Goal: Information Seeking & Learning: Learn about a topic

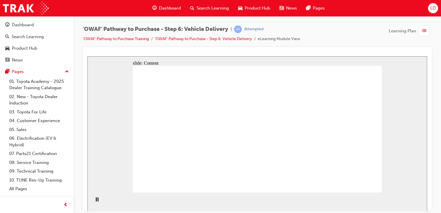
click at [95, 201] on icon "Play (Ctrl+Alt+P)" at bounding box center [97, 199] width 4 height 4
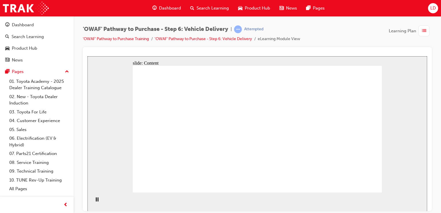
drag, startPoint x: 233, startPoint y: 104, endPoint x: 253, endPoint y: 104, distance: 19.9
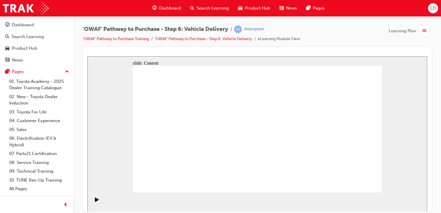
drag, startPoint x: 280, startPoint y: 103, endPoint x: 299, endPoint y: 103, distance: 19.3
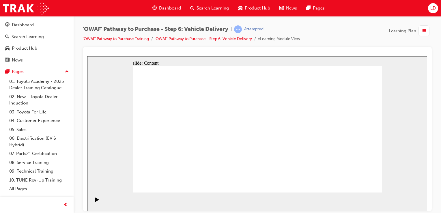
drag, startPoint x: 321, startPoint y: 102, endPoint x: 333, endPoint y: 102, distance: 12.1
drag, startPoint x: 341, startPoint y: 103, endPoint x: 342, endPoint y: 111, distance: 8.2
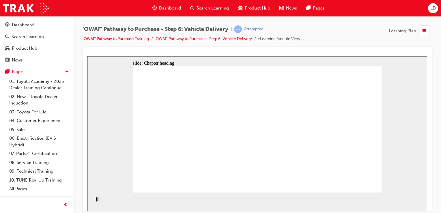
drag, startPoint x: 369, startPoint y: 186, endPoint x: 366, endPoint y: 182, distance: 5.5
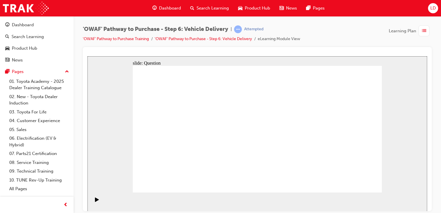
radio input "true"
drag, startPoint x: 222, startPoint y: 171, endPoint x: 231, endPoint y: 119, distance: 53.0
drag, startPoint x: 262, startPoint y: 157, endPoint x: 304, endPoint y: 119, distance: 56.4
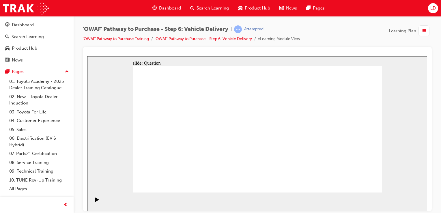
drag, startPoint x: 299, startPoint y: 157, endPoint x: 195, endPoint y: 134, distance: 106.7
drag, startPoint x: 224, startPoint y: 118, endPoint x: 226, endPoint y: 161, distance: 43.6
drag, startPoint x: 214, startPoint y: 143, endPoint x: 221, endPoint y: 115, distance: 29.1
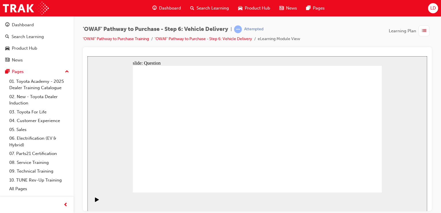
checkbox input "true"
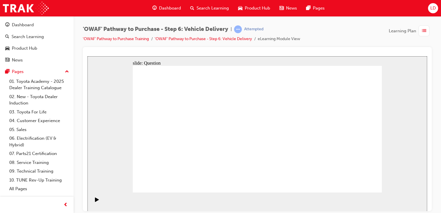
checkbox input "true"
drag, startPoint x: 340, startPoint y: 145, endPoint x: 179, endPoint y: 155, distance: 161.3
drag, startPoint x: 347, startPoint y: 149, endPoint x: 184, endPoint y: 160, distance: 162.6
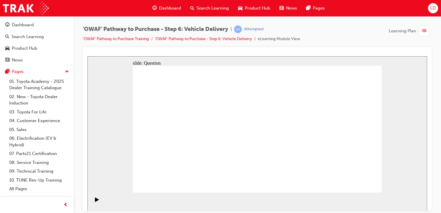
drag, startPoint x: 352, startPoint y: 148, endPoint x: 267, endPoint y: 162, distance: 86.1
drag, startPoint x: 349, startPoint y: 149, endPoint x: 202, endPoint y: 162, distance: 148.4
drag, startPoint x: 345, startPoint y: 149, endPoint x: 192, endPoint y: 162, distance: 152.9
drag, startPoint x: 345, startPoint y: 149, endPoint x: 256, endPoint y: 160, distance: 89.7
drag, startPoint x: 345, startPoint y: 143, endPoint x: 184, endPoint y: 159, distance: 161.2
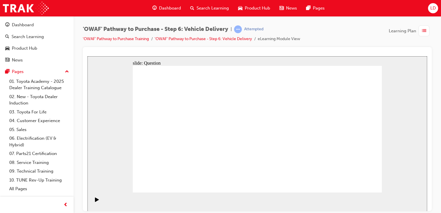
drag, startPoint x: 345, startPoint y: 147, endPoint x: 183, endPoint y: 160, distance: 162.5
radio input "true"
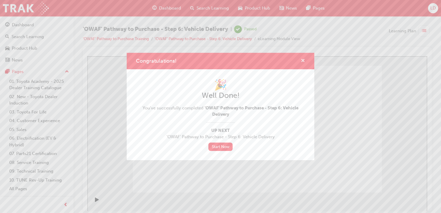
click at [301, 59] on span "cross-icon" at bounding box center [303, 61] width 4 height 5
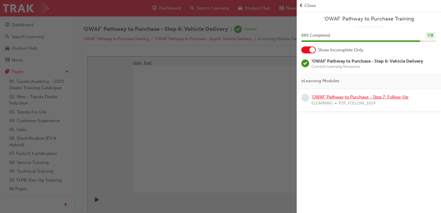
click at [343, 98] on link "'OWAF' Pathway to Purchase - Step 7: Follow-Up" at bounding box center [359, 96] width 97 height 5
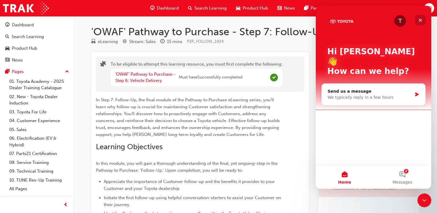
click at [420, 18] on icon "Close" at bounding box center [420, 20] width 5 height 5
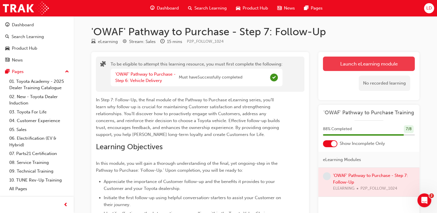
click at [377, 66] on button "Launch eLearning module" at bounding box center [369, 64] width 92 height 14
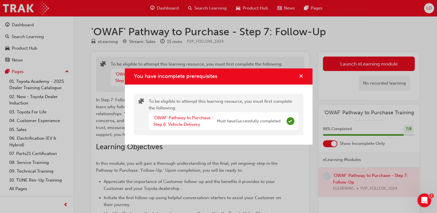
click at [301, 74] on span "cross-icon" at bounding box center [301, 76] width 4 height 5
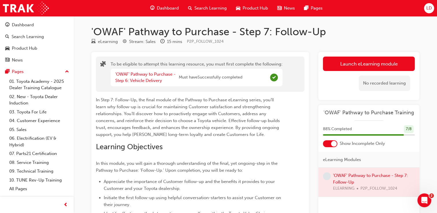
click at [167, 10] on span "Dashboard" at bounding box center [168, 8] width 22 height 7
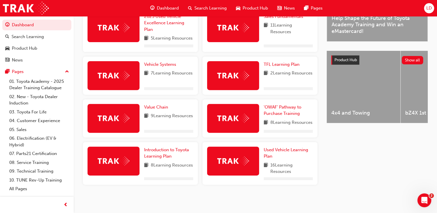
scroll to position [202, 0]
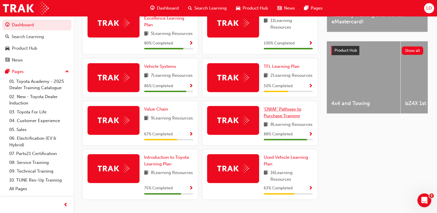
click at [287, 118] on span "'OWAF' Pathway to Purchase Training" at bounding box center [282, 112] width 38 height 12
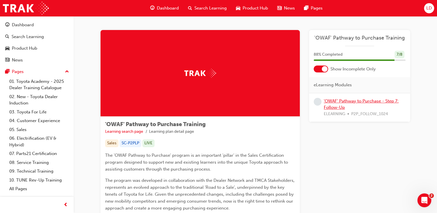
click at [341, 104] on link "'OWAF' Pathway to Purchase - Step 7: Follow-Up" at bounding box center [360, 104] width 75 height 12
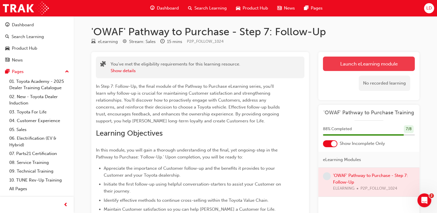
click at [356, 63] on button "Launch eLearning module" at bounding box center [369, 64] width 92 height 14
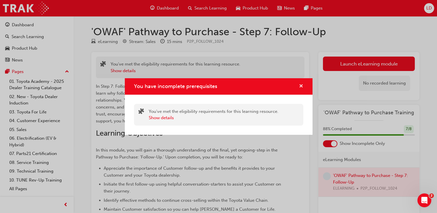
click at [300, 84] on span "cross-icon" at bounding box center [301, 86] width 4 height 5
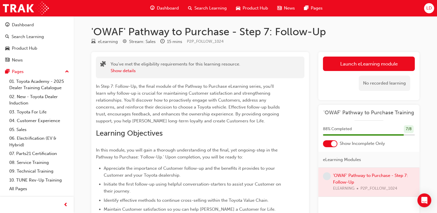
click at [163, 10] on span "Dashboard" at bounding box center [168, 8] width 22 height 7
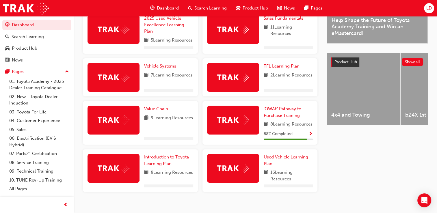
scroll to position [173, 0]
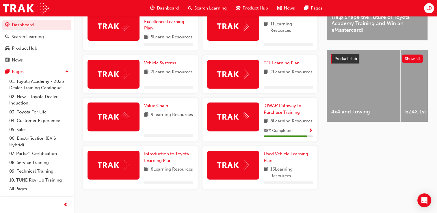
click at [308, 134] on span "Show Progress" at bounding box center [310, 130] width 4 height 5
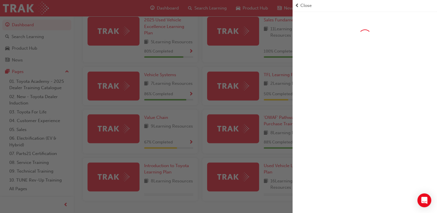
scroll to position [195, 0]
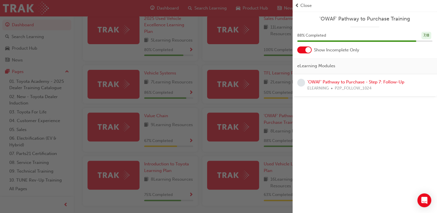
click at [308, 49] on div at bounding box center [308, 50] width 6 height 6
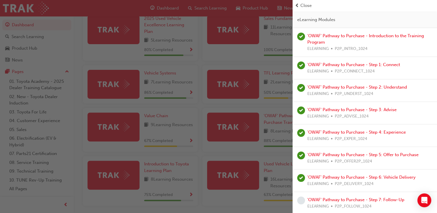
scroll to position [47, 0]
click at [350, 197] on link "'OWAF' Pathway to Purchase - Step 7: Follow-Up" at bounding box center [355, 199] width 97 height 5
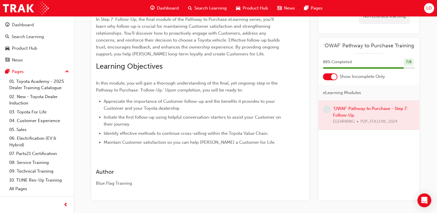
scroll to position [29, 0]
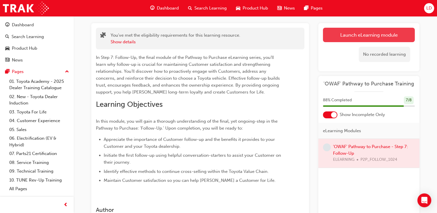
click at [362, 35] on link "Launch eLearning module" at bounding box center [369, 35] width 92 height 14
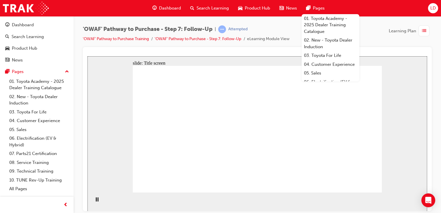
click at [352, 3] on div "Dashboard Search Learning Product Hub News Pages 01. Toyota Academy - 2025 Deal…" at bounding box center [220, 8] width 441 height 16
